Goal: Information Seeking & Learning: Understand process/instructions

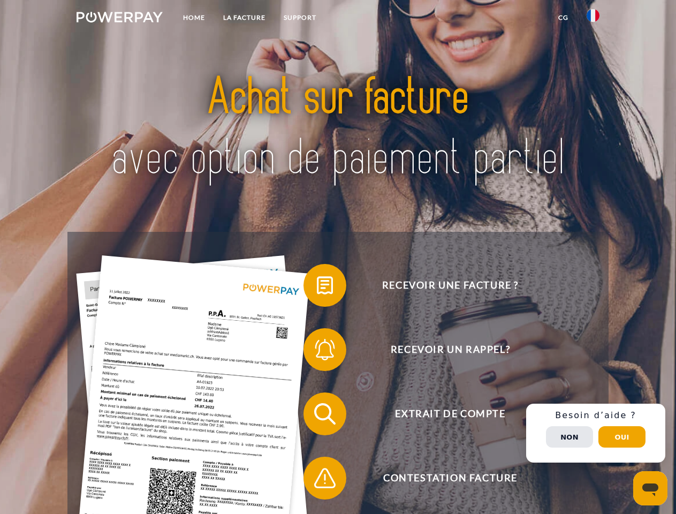
click at [119, 19] on img at bounding box center [120, 17] width 86 height 11
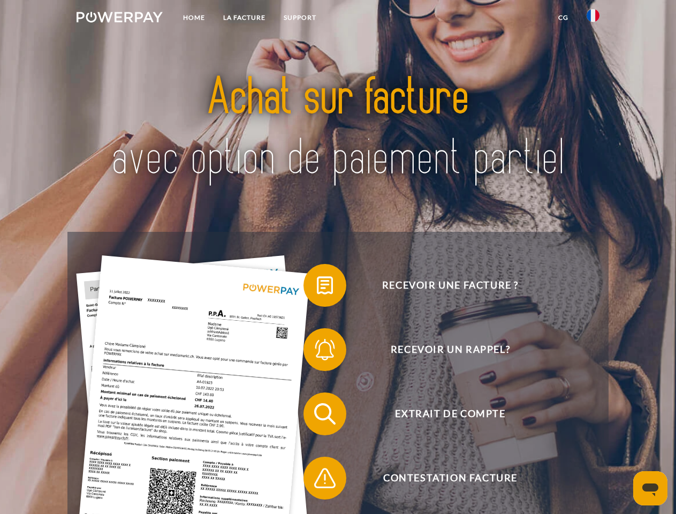
click at [593, 19] on img at bounding box center [593, 15] width 13 height 13
click at [563, 18] on link "CG" at bounding box center [563, 17] width 28 height 19
click at [317, 288] on span at bounding box center [309, 286] width 54 height 54
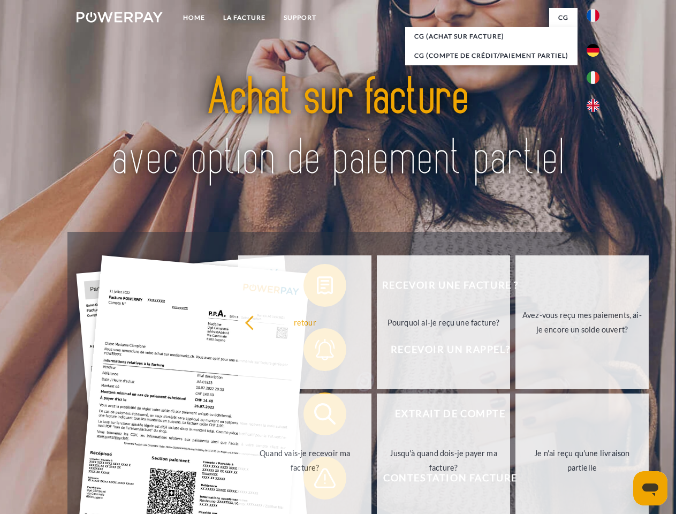
click at [317, 352] on div "Recevoir une facture ? Recevoir un rappel? Extrait de compte retour" at bounding box center [337, 446] width 541 height 428
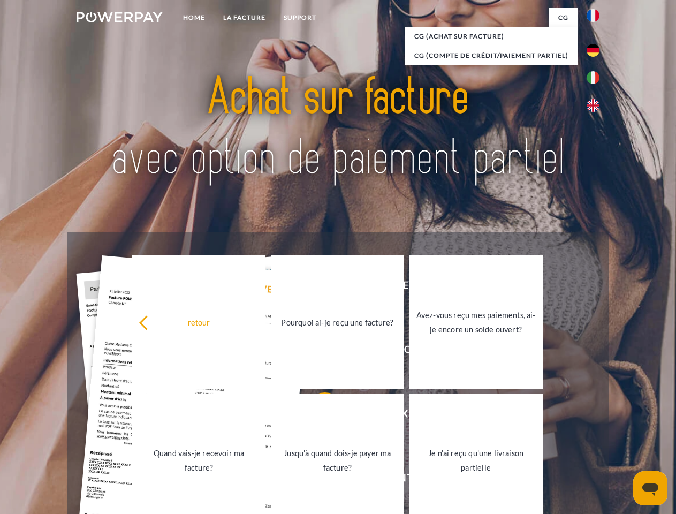
click at [317, 416] on link "Jusqu'à quand dois-je payer ma facture?" at bounding box center [337, 461] width 133 height 134
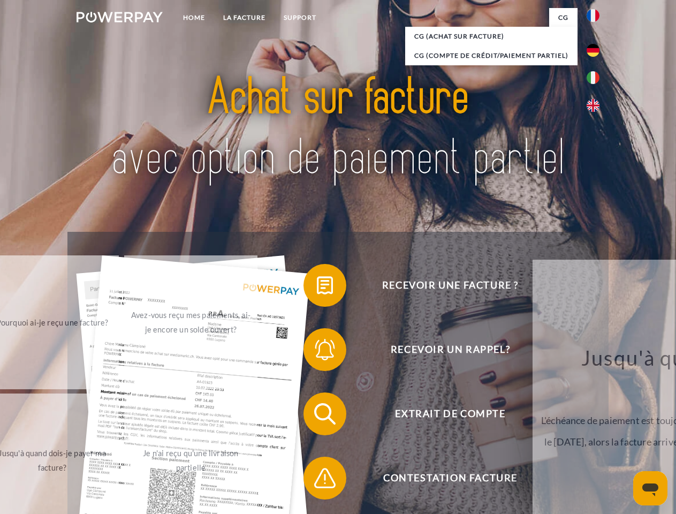
click at [317, 480] on span at bounding box center [309, 478] width 54 height 54
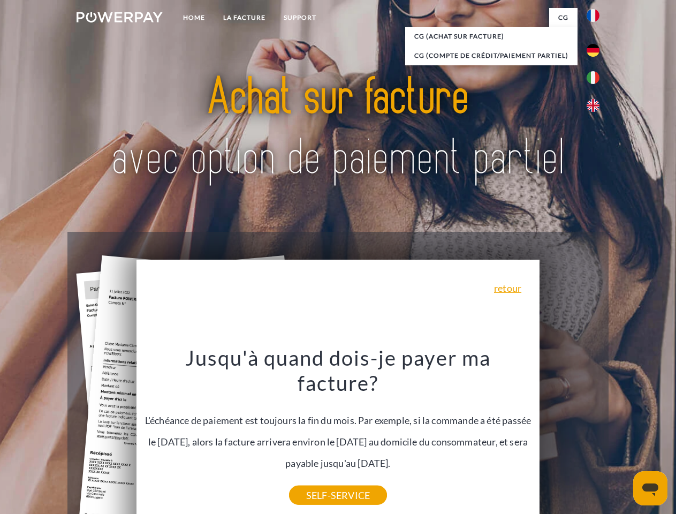
click at [596, 433] on div "Recevoir une facture ? Recevoir un rappel? Extrait de compte retour" at bounding box center [337, 446] width 541 height 428
click at [570, 435] on span "Extrait de compte" at bounding box center [450, 413] width 262 height 43
click at [622, 437] on header "Home LA FACTURE Support" at bounding box center [338, 369] width 676 height 739
